Goal: Task Accomplishment & Management: Complete application form

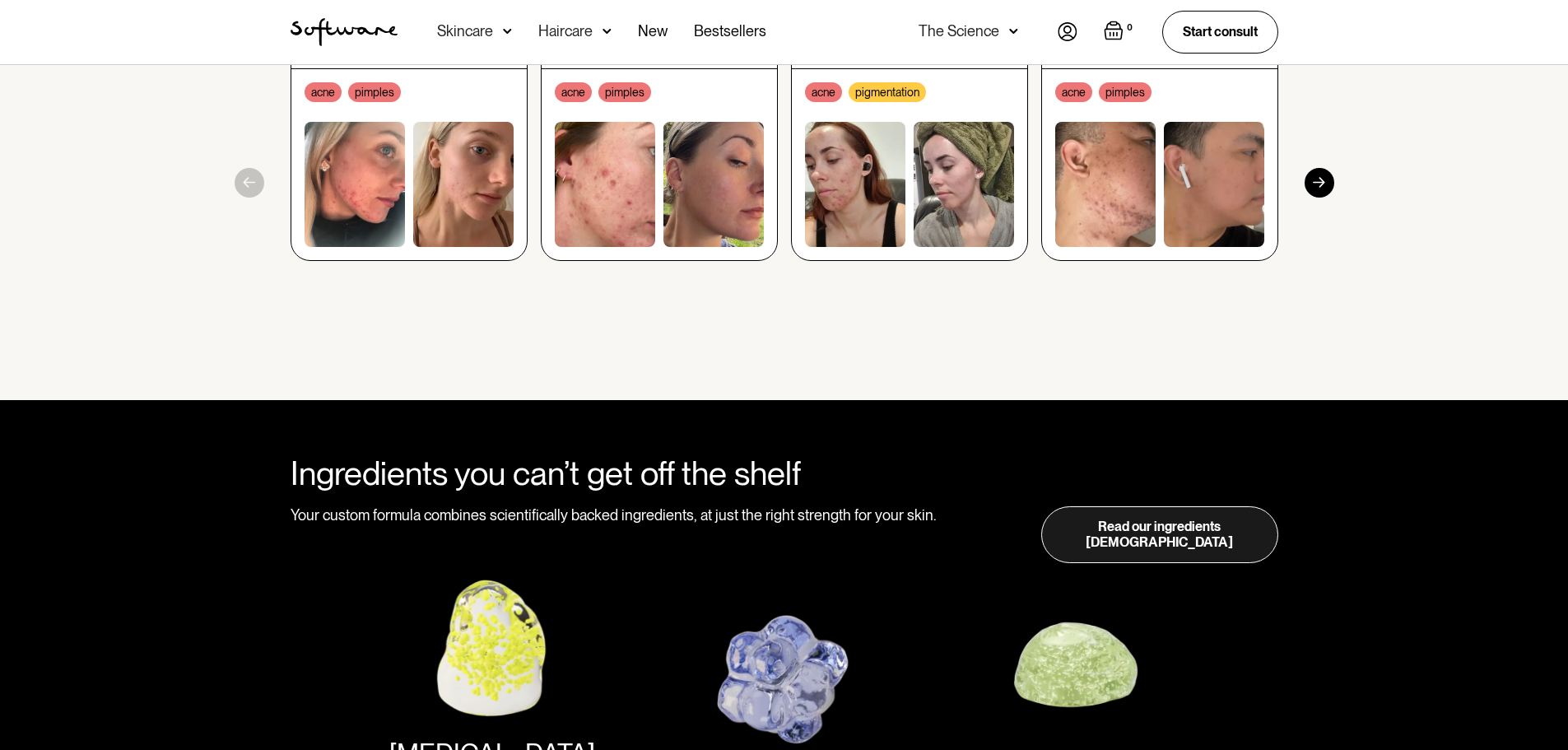
scroll to position [2058, 0]
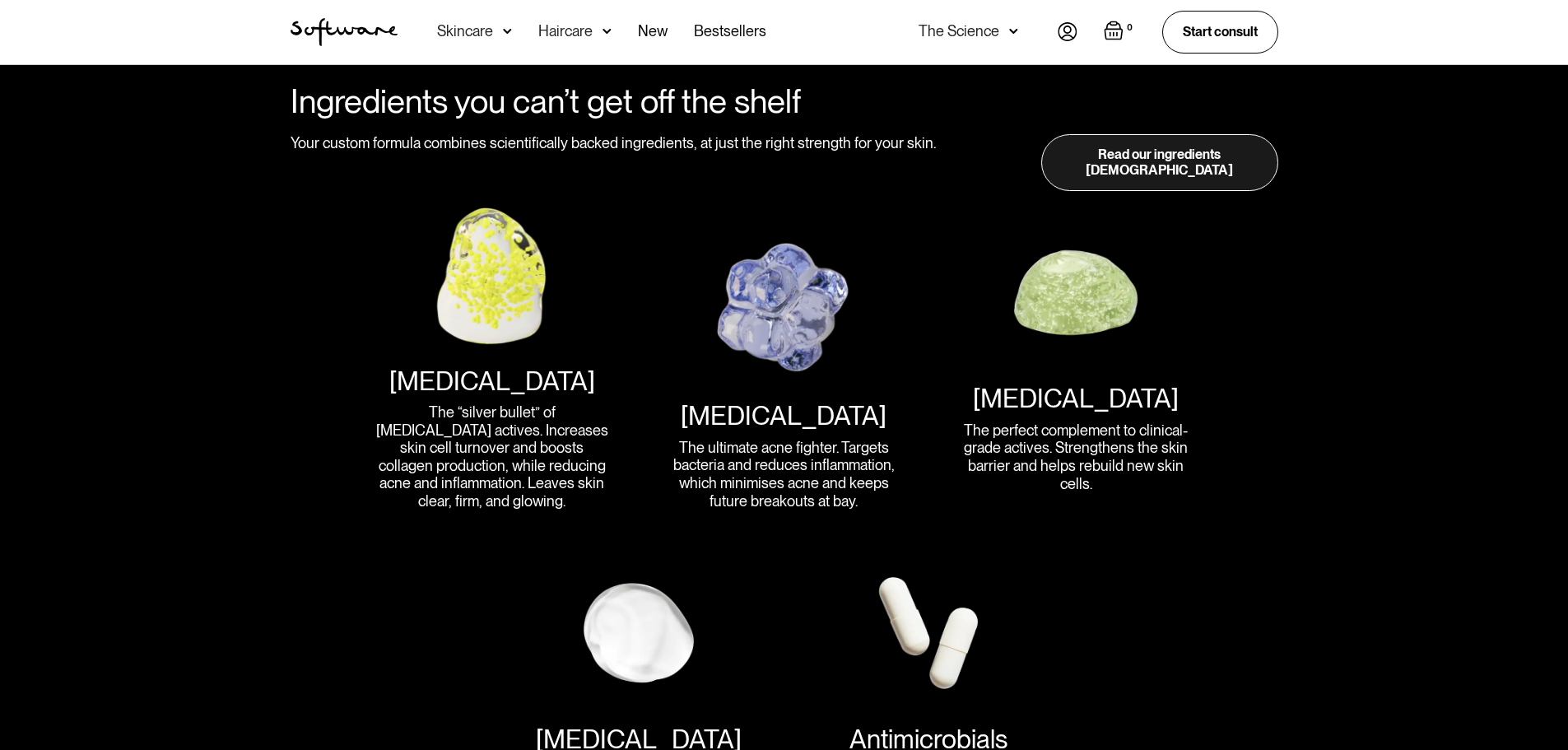
click at [1058, 27] on img at bounding box center [1068, 31] width 20 height 19
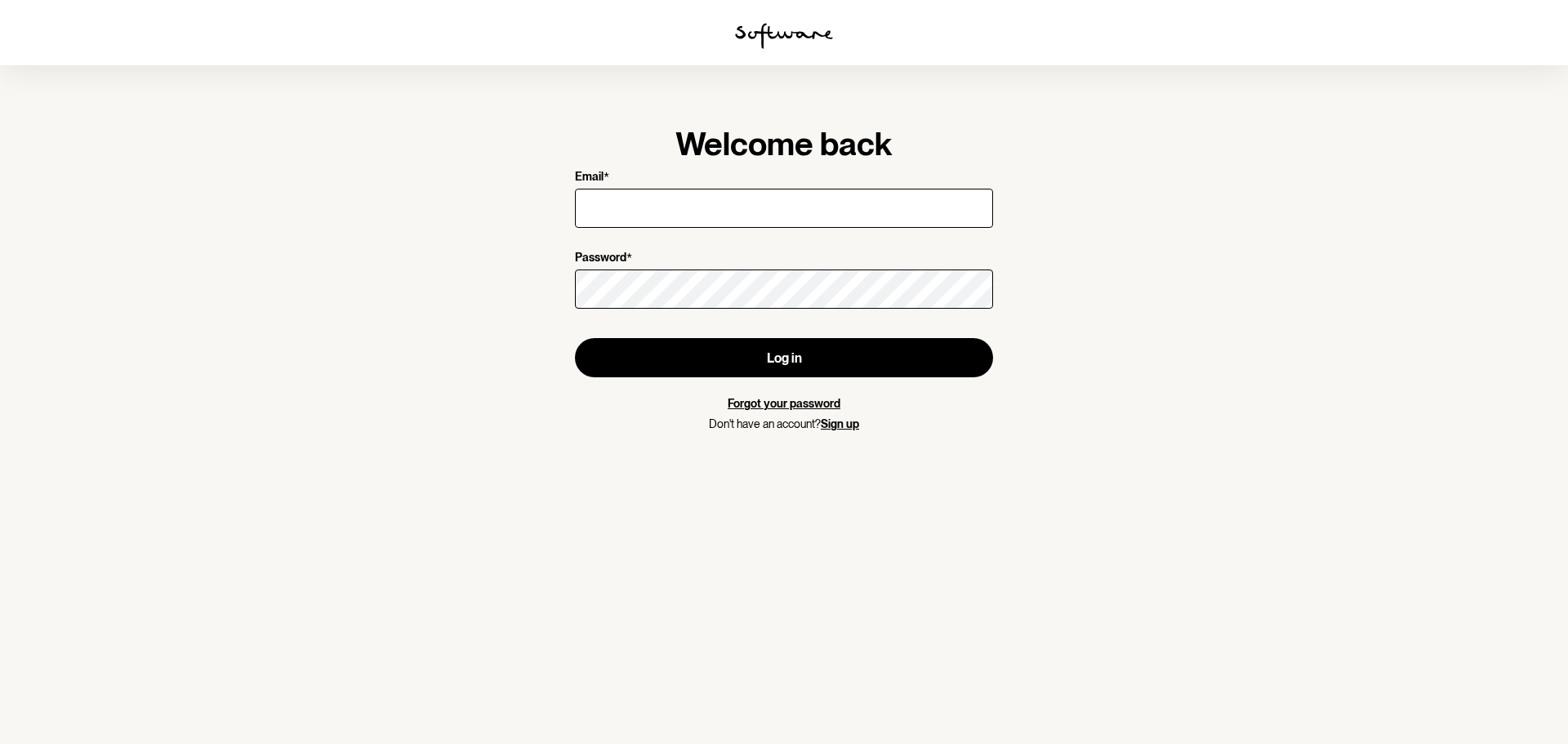
click at [771, 231] on div at bounding box center [783, 208] width 418 height 45
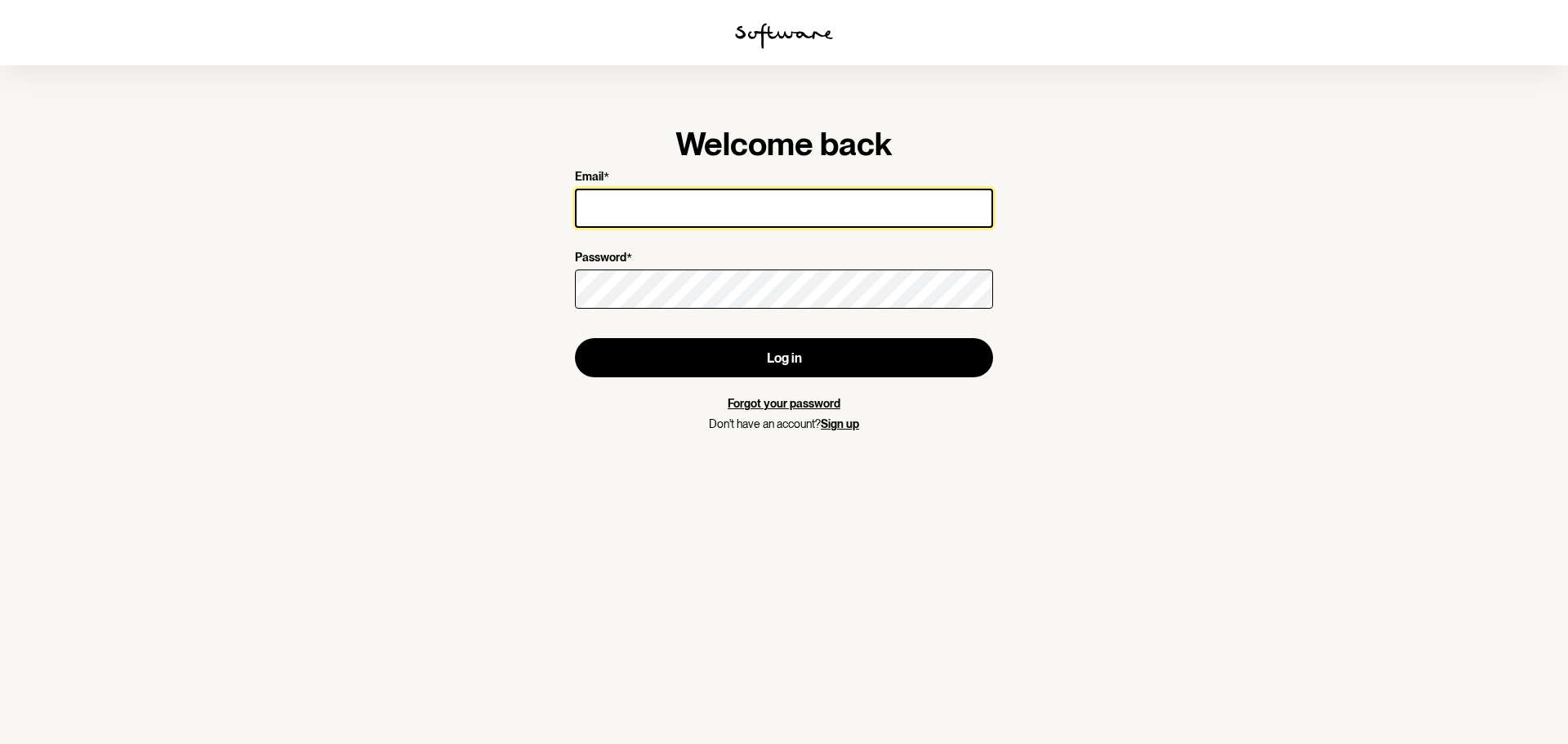
click at [771, 211] on input "Email *" at bounding box center [783, 208] width 418 height 39
